Goal: Information Seeking & Learning: Learn about a topic

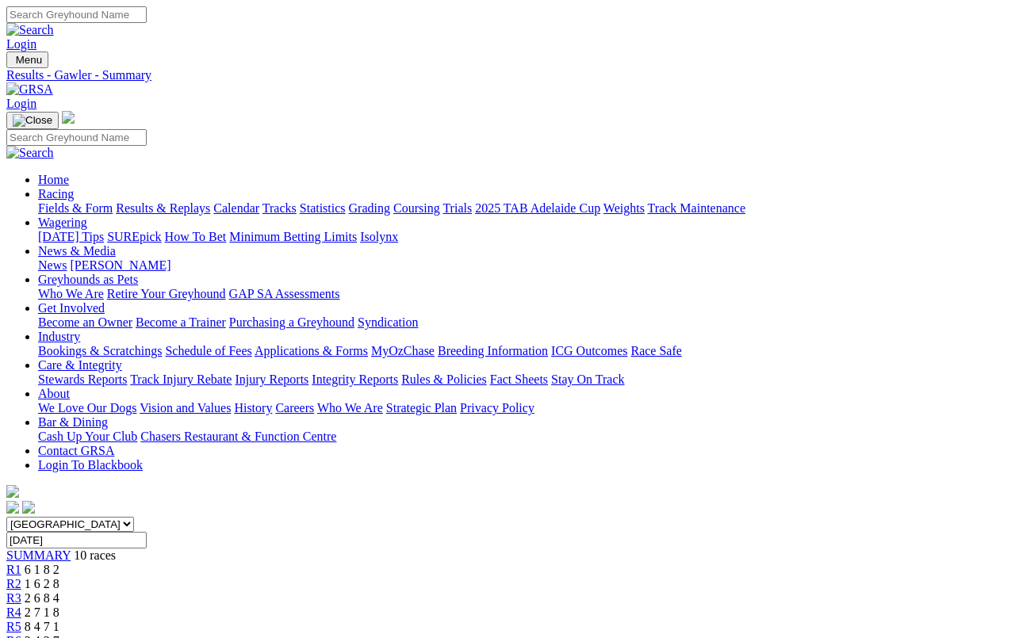
click at [65, 201] on link "Fields & Form" at bounding box center [75, 207] width 75 height 13
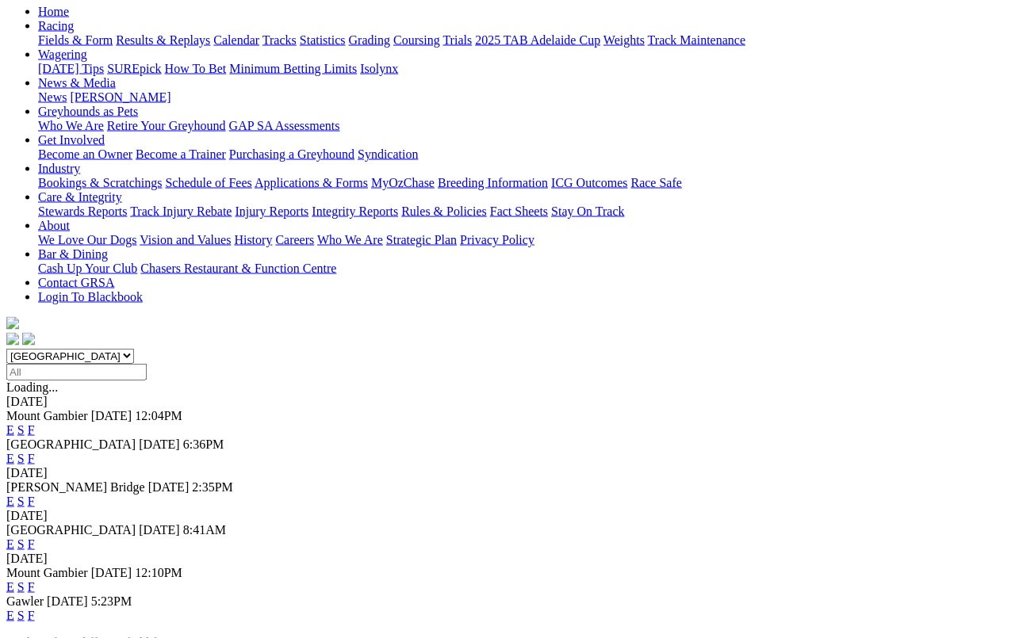
scroll to position [167, 0]
click at [35, 453] on link "F" at bounding box center [31, 459] width 7 height 13
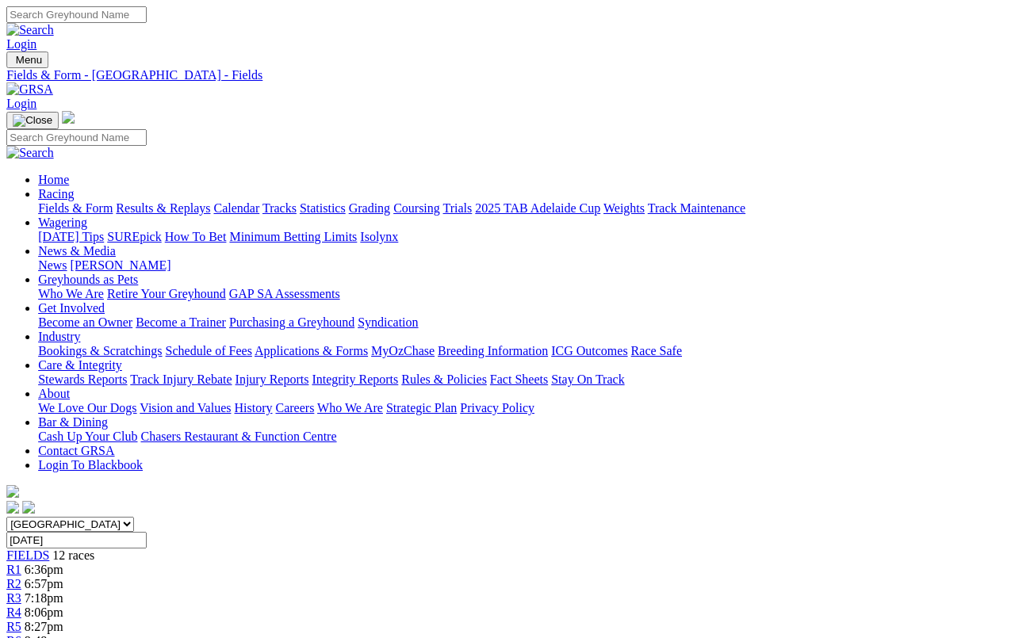
scroll to position [0, 6]
click at [61, 201] on link "Fields & Form" at bounding box center [75, 207] width 75 height 13
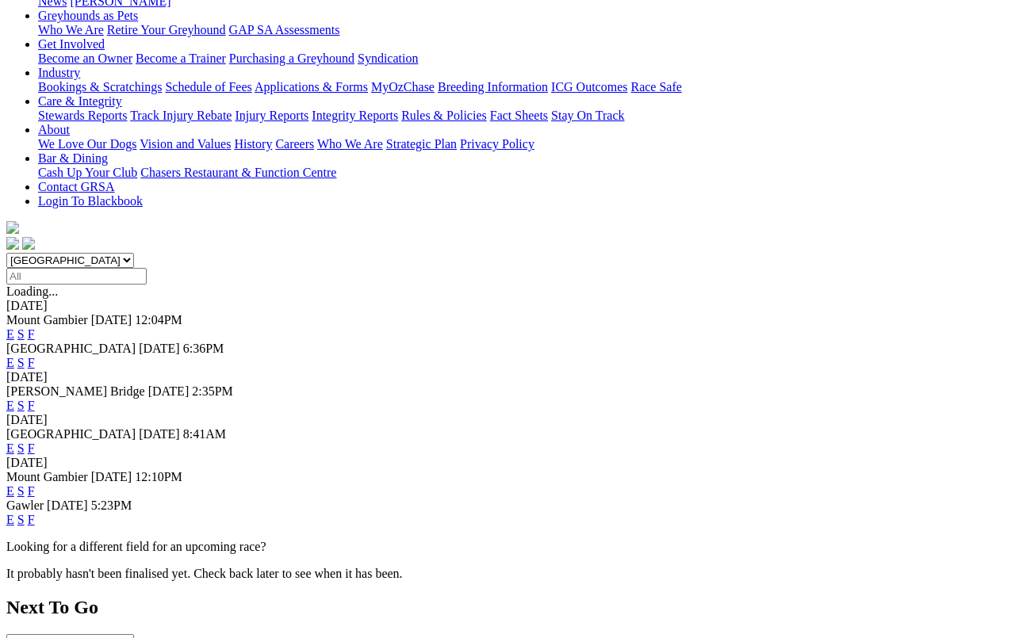
scroll to position [264, 0]
click at [35, 513] on link "F" at bounding box center [31, 519] width 7 height 13
